Goal: Check status: Check status

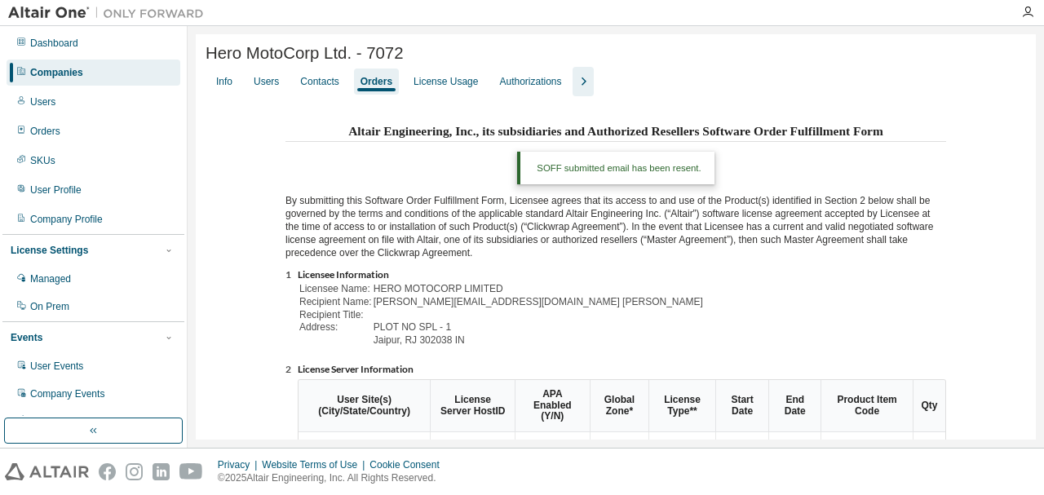
scroll to position [590, 0]
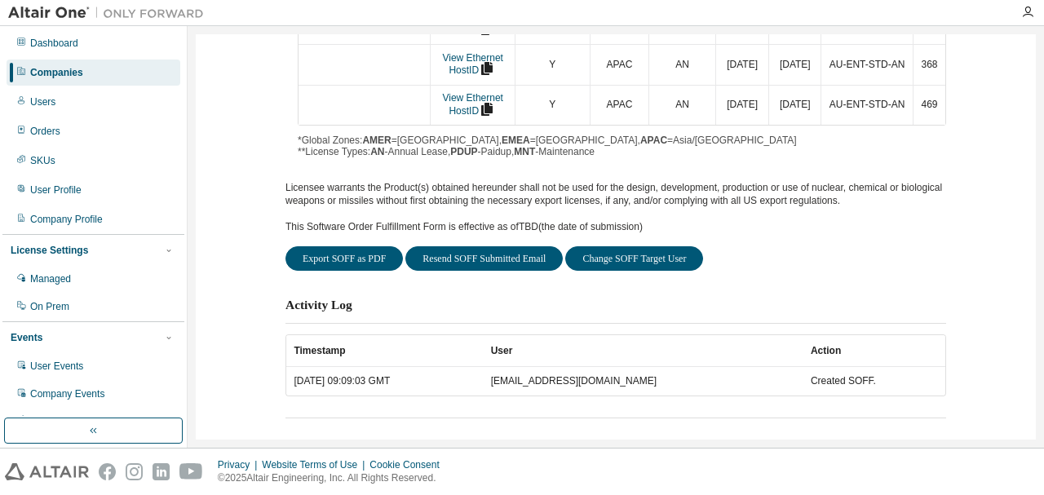
drag, startPoint x: 33, startPoint y: 104, endPoint x: 59, endPoint y: 66, distance: 46.4
click at [33, 104] on div "Users" at bounding box center [42, 101] width 25 height 13
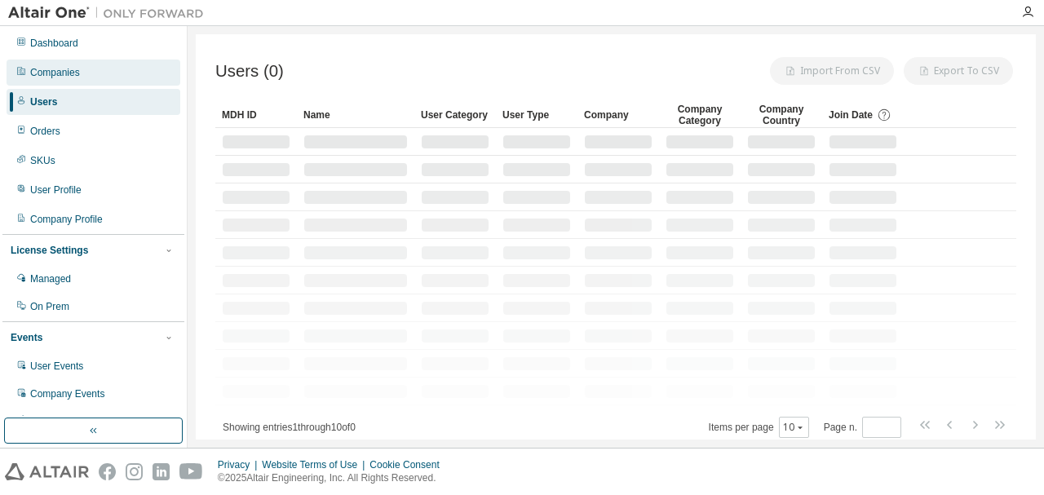
click at [59, 65] on div "Companies" at bounding box center [94, 73] width 174 height 26
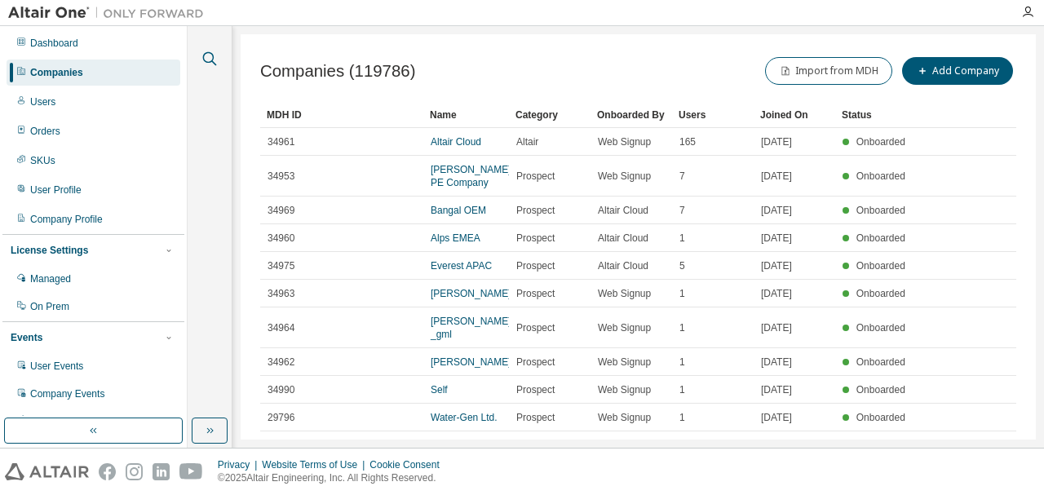
click at [209, 56] on icon "button" at bounding box center [210, 59] width 20 height 20
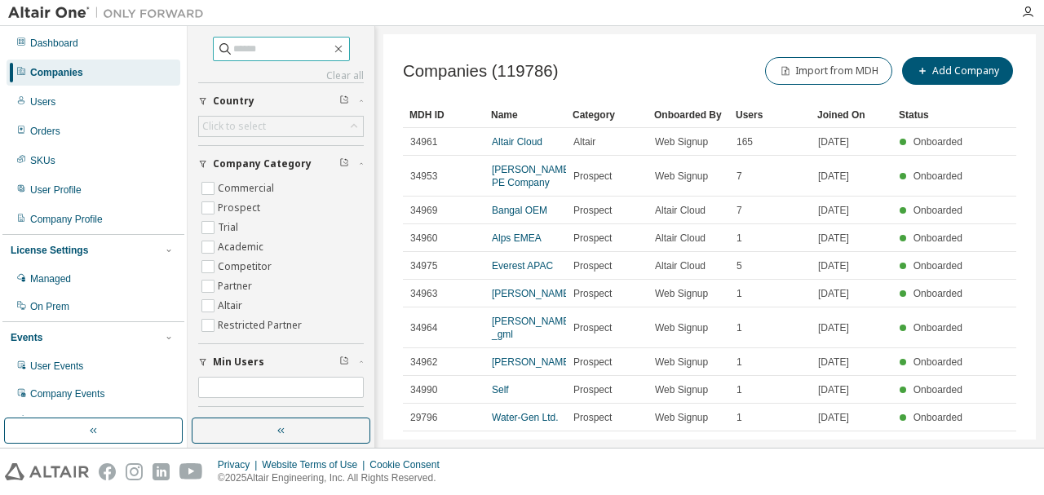
click at [250, 55] on input "text" at bounding box center [282, 49] width 98 height 16
type input "****"
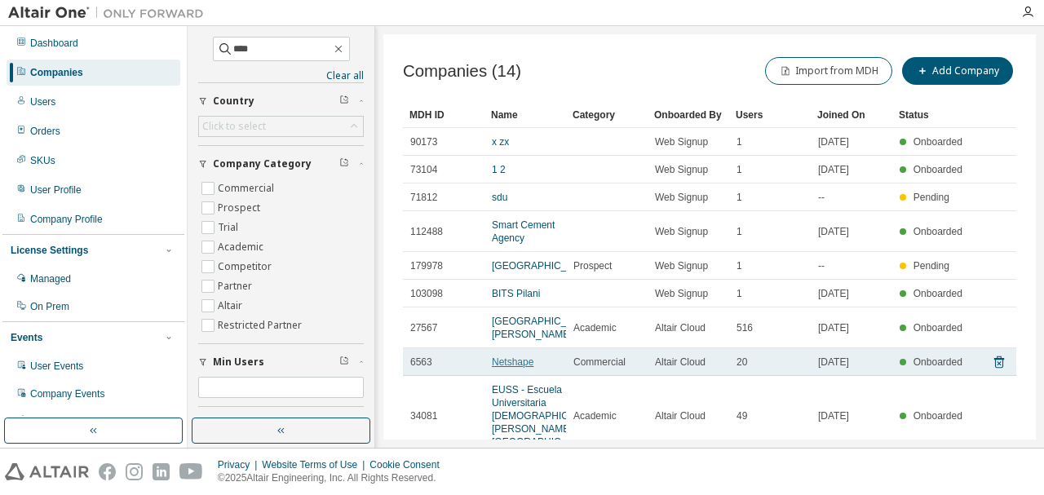
click at [522, 368] on link "Netshape" at bounding box center [513, 361] width 42 height 11
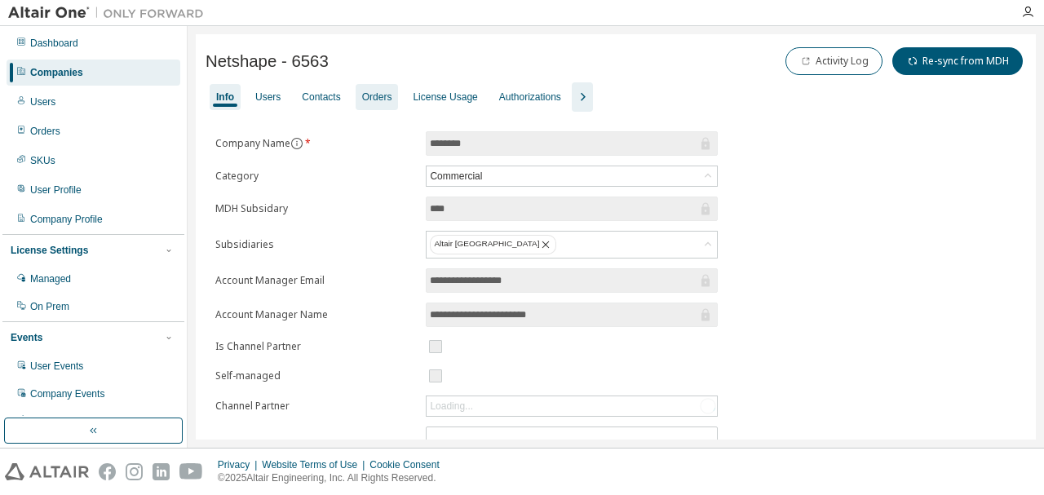
click at [373, 99] on div "Orders" at bounding box center [377, 97] width 30 height 13
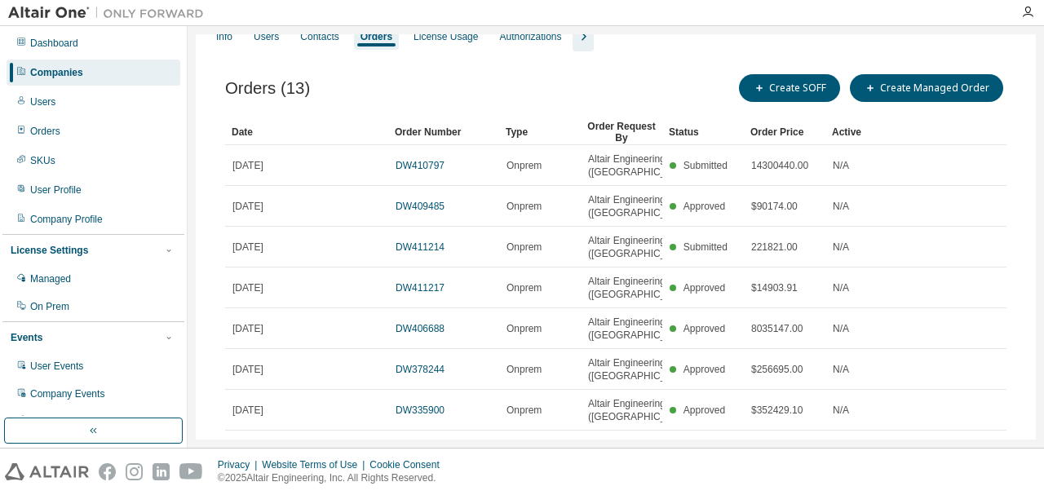
scroll to position [82, 0]
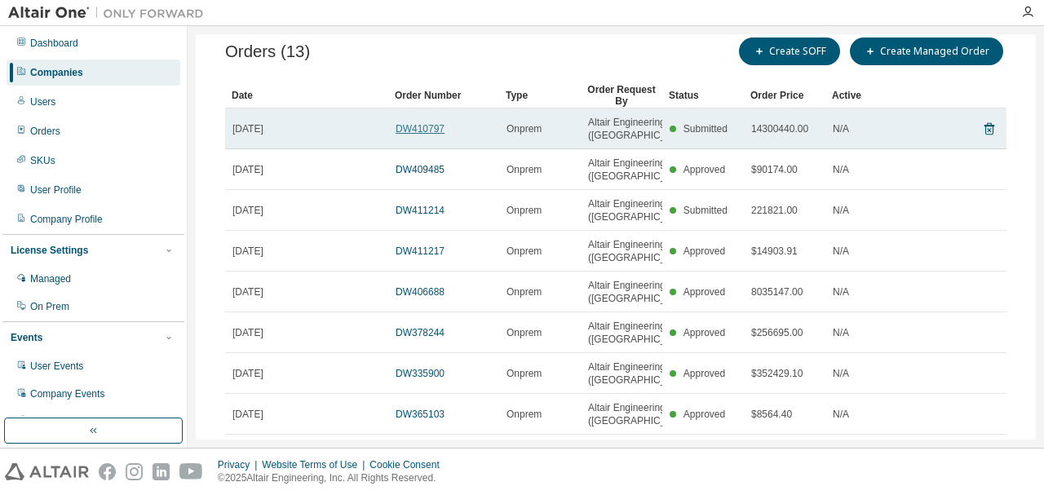
click at [428, 135] on link "DW410797" at bounding box center [420, 128] width 49 height 11
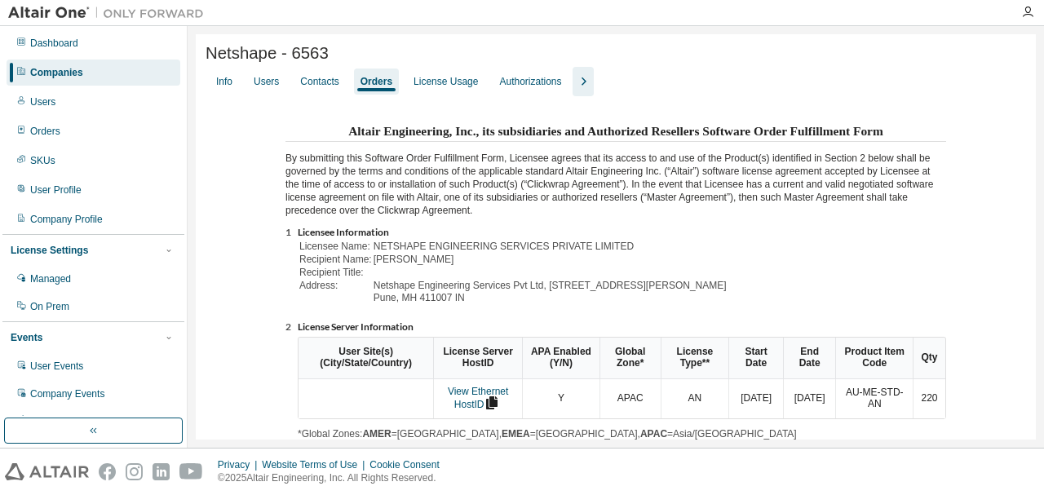
scroll to position [245, 0]
